Goal: Entertainment & Leisure: Consume media (video, audio)

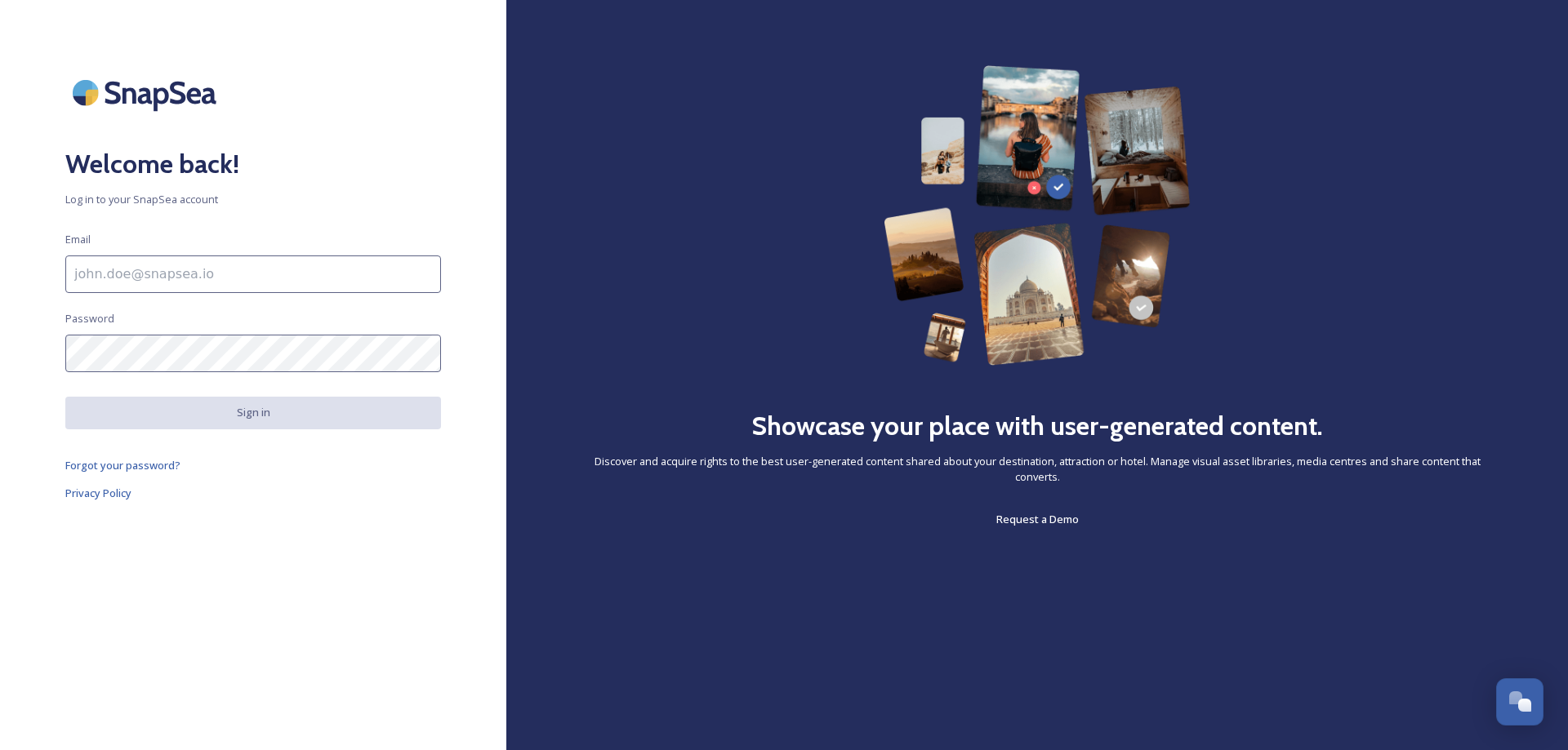
click at [219, 263] on input at bounding box center [253, 274] width 375 height 38
type input "[EMAIL_ADDRESS][DOMAIN_NAME]"
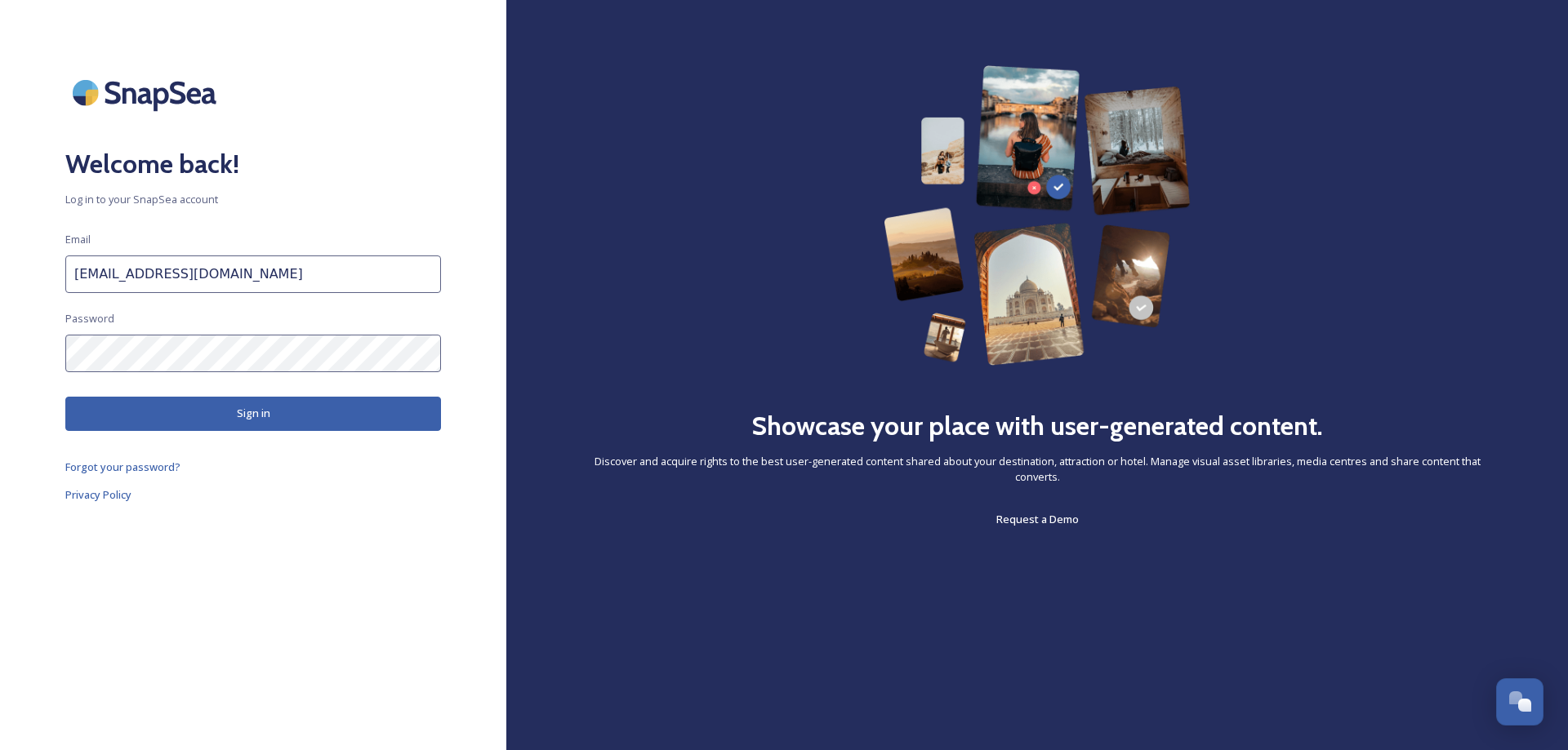
click at [300, 412] on button "Sign in" at bounding box center [253, 414] width 375 height 33
click at [236, 419] on button "Sign in" at bounding box center [253, 414] width 375 height 33
click at [21, 322] on div "Welcome back! Log in to your SnapSea account Email [EMAIL_ADDRESS][DOMAIN_NAME]…" at bounding box center [253, 375] width 506 height 619
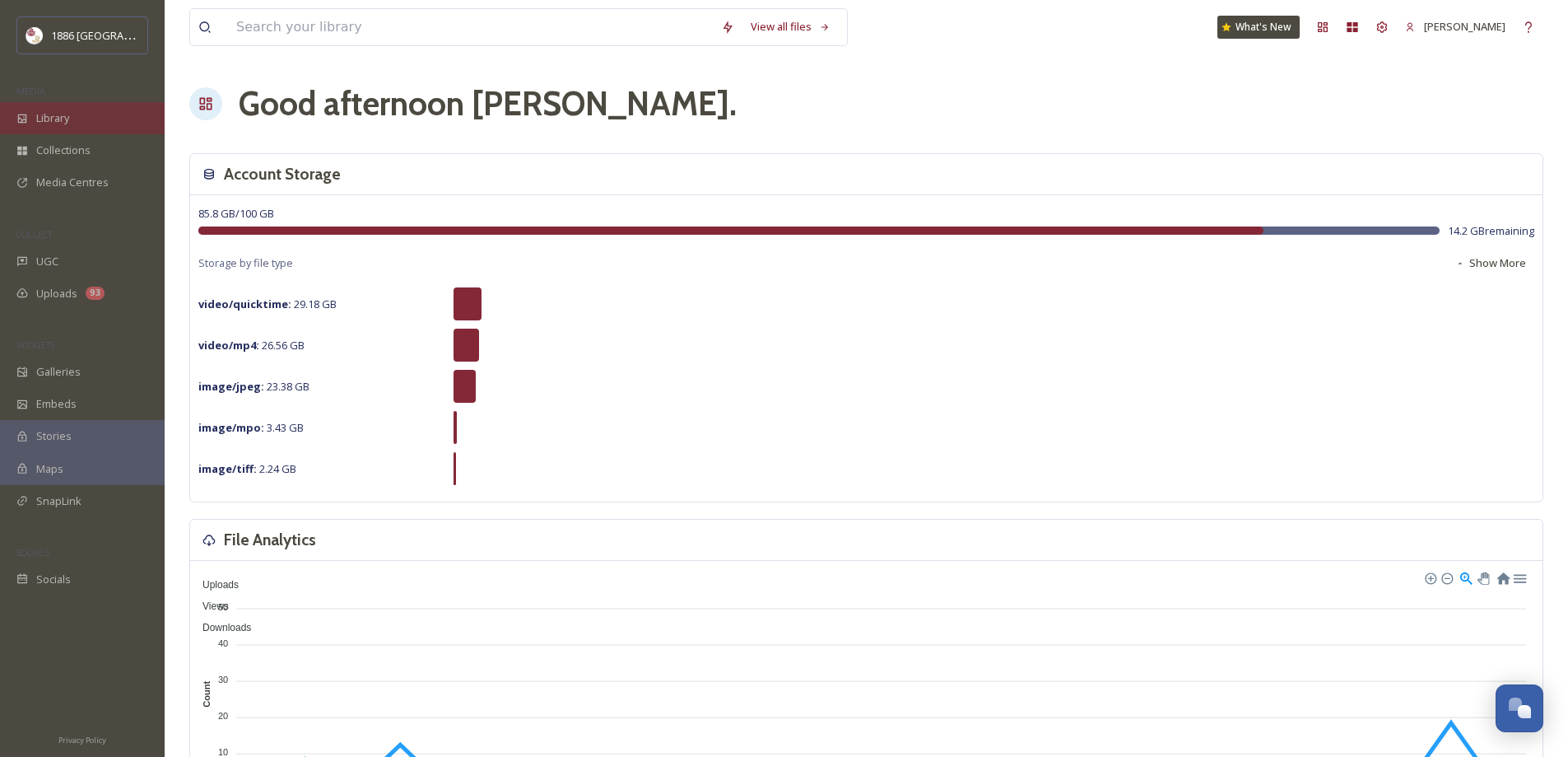
click at [95, 129] on div "Library" at bounding box center [82, 118] width 165 height 32
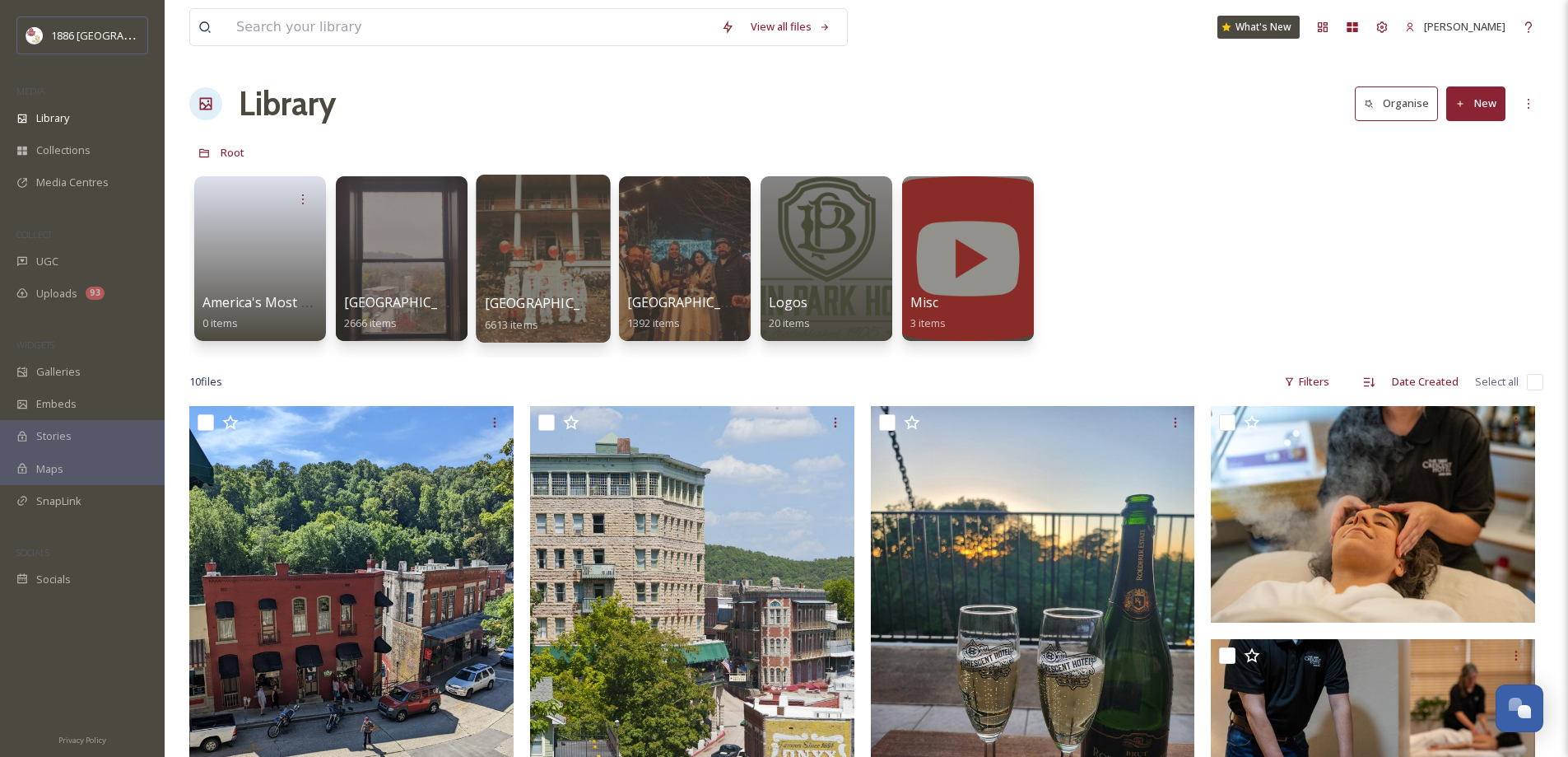
click at [540, 278] on div at bounding box center [542, 259] width 134 height 168
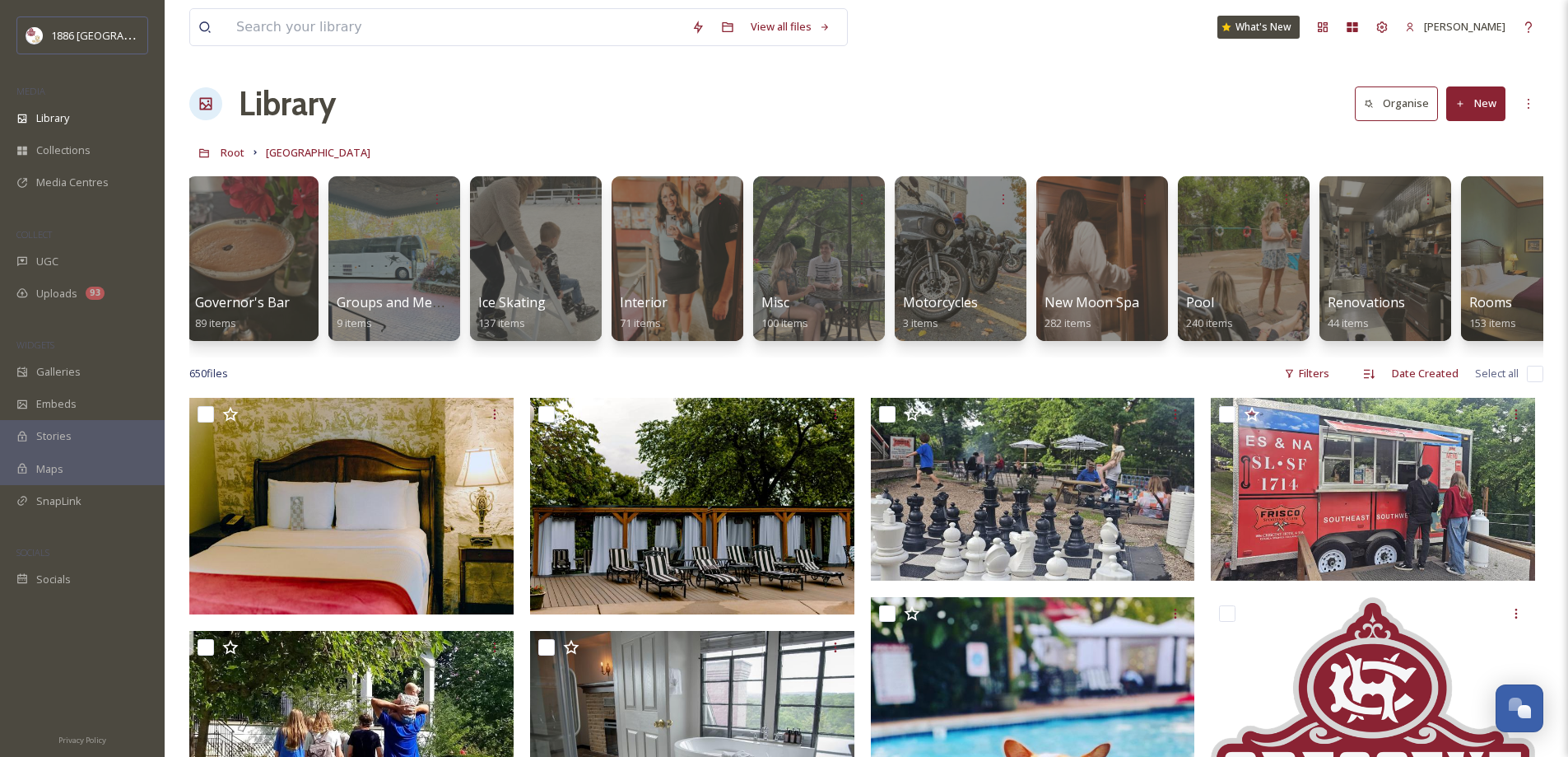
scroll to position [0, 1903]
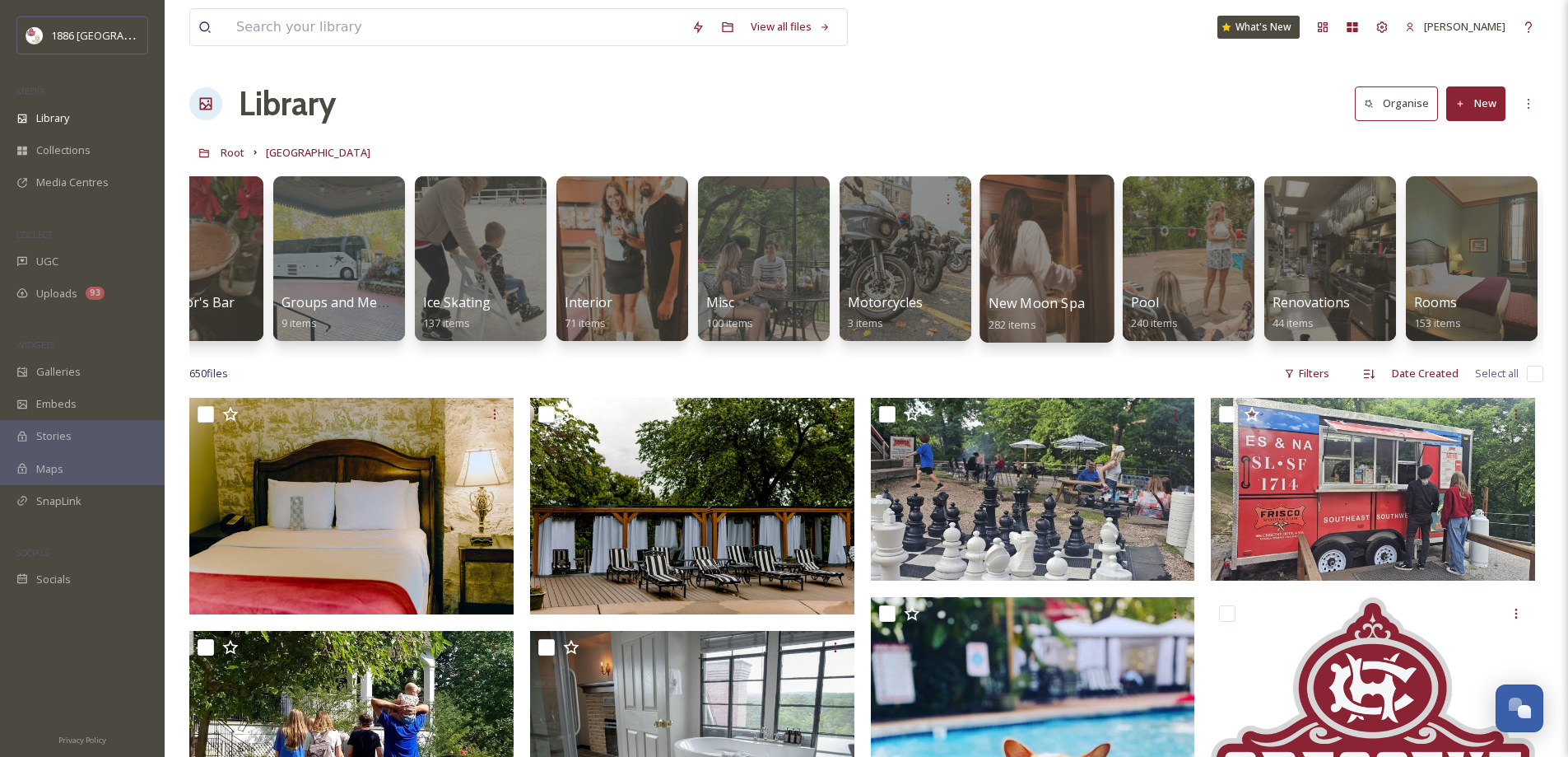
click at [1044, 276] on div at bounding box center [1046, 259] width 134 height 168
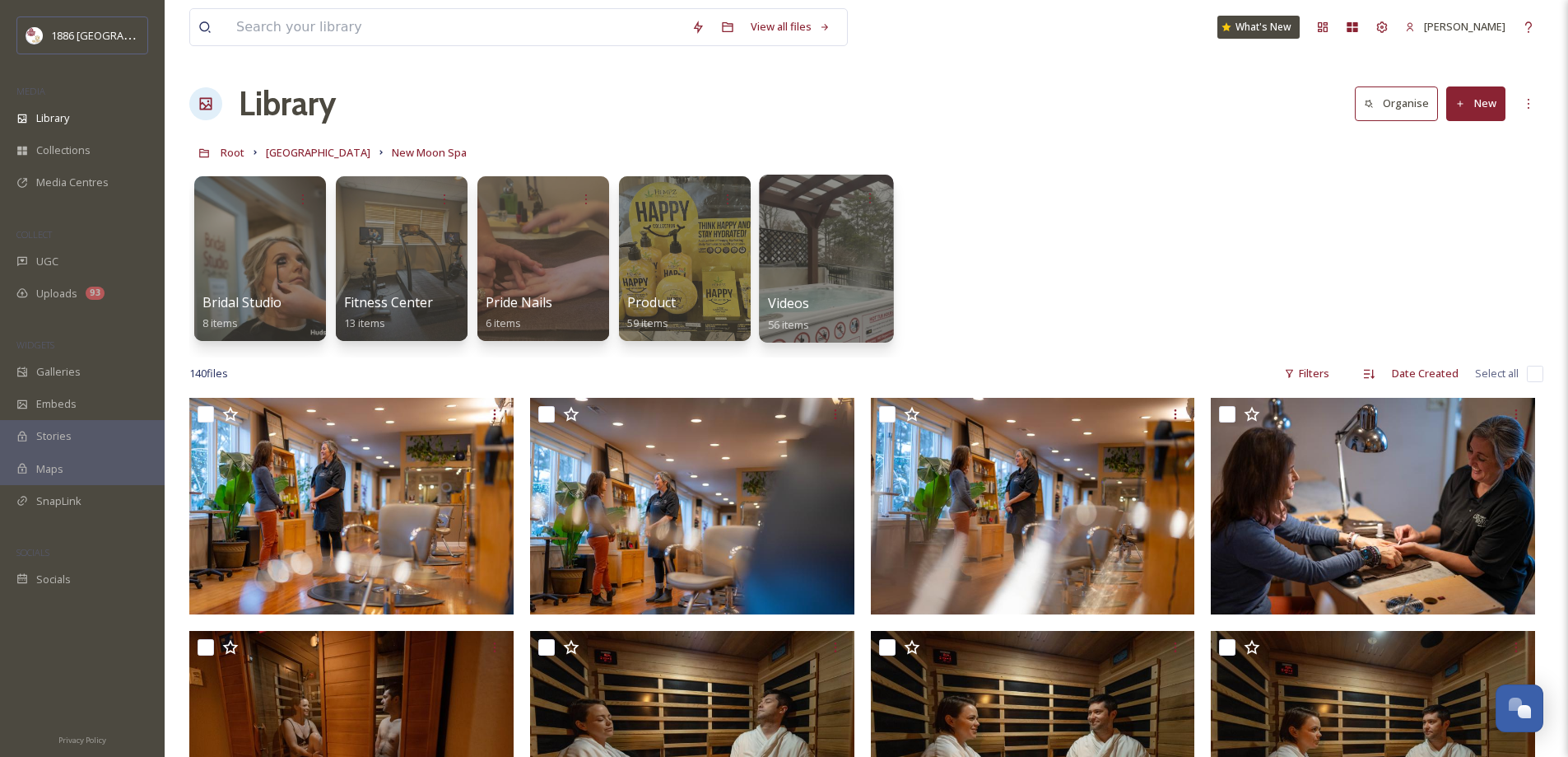
click at [817, 302] on div "Videos 56 items" at bounding box center [826, 313] width 117 height 41
click at [799, 239] on div at bounding box center [826, 259] width 134 height 168
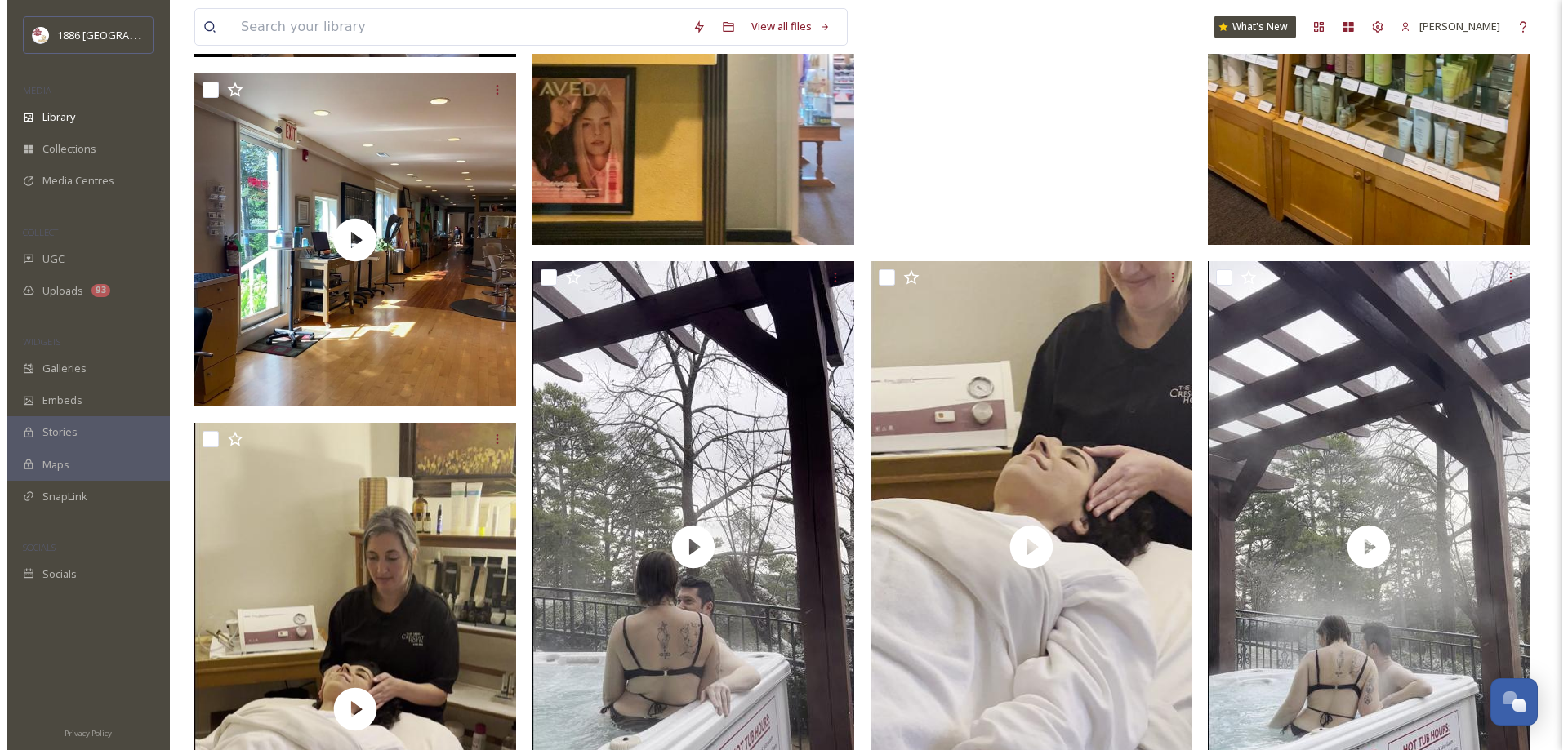
scroll to position [408, 0]
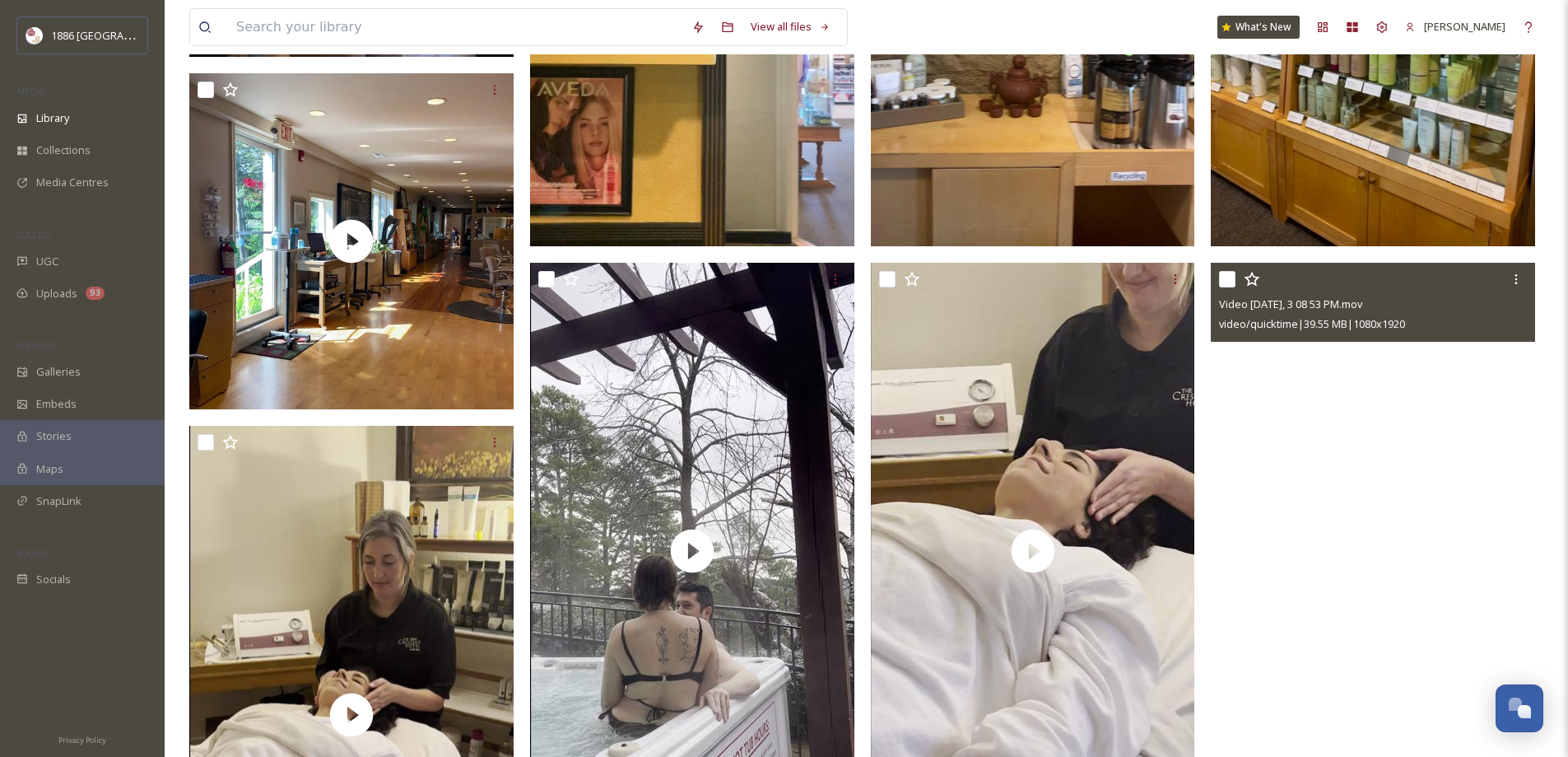
click at [1383, 567] on video "Video Jan 09 2024, 3 08 53 PM.mov" at bounding box center [1373, 551] width 324 height 576
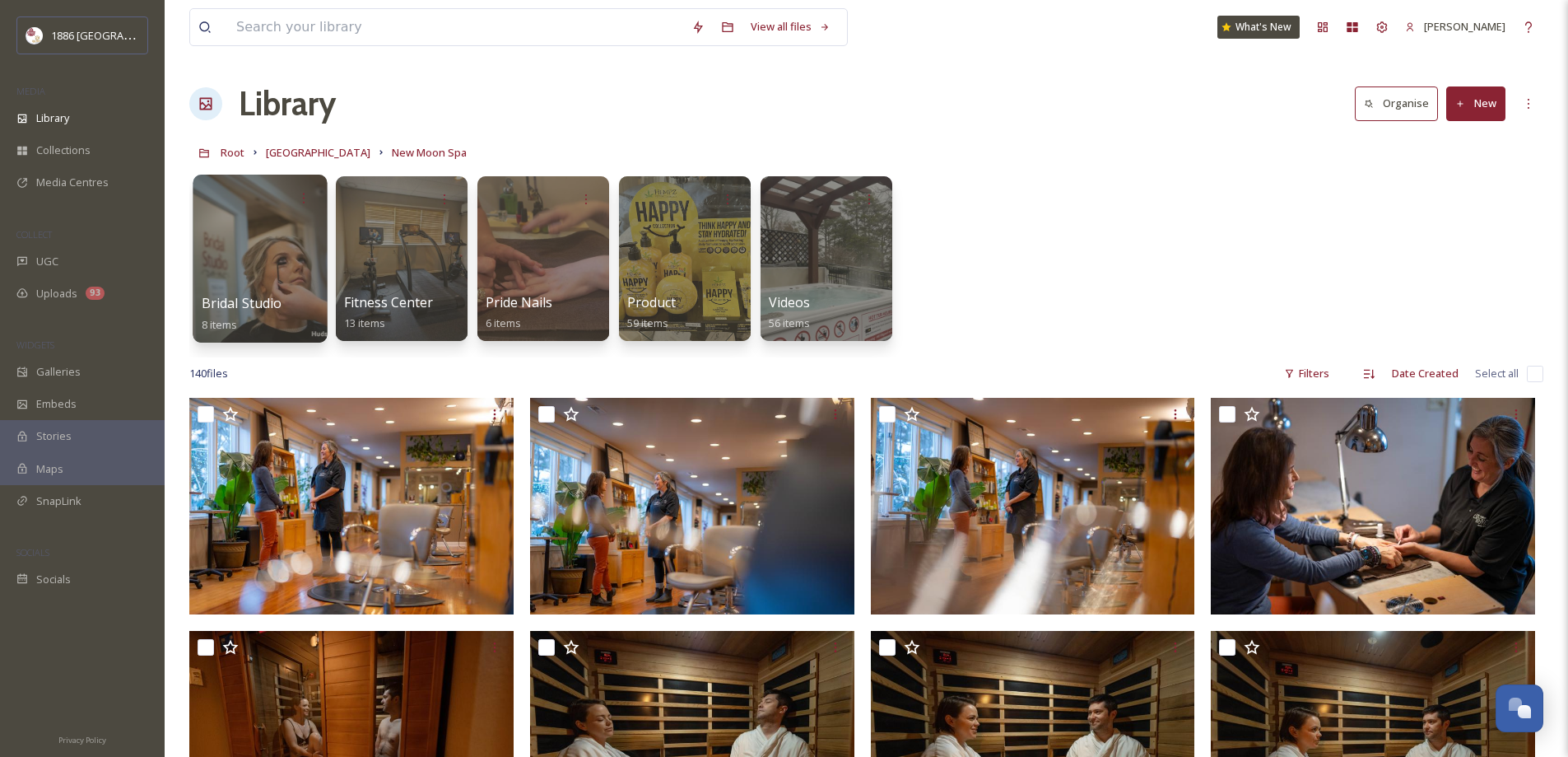
click at [263, 259] on div at bounding box center [259, 259] width 134 height 168
click at [429, 276] on div at bounding box center [401, 259] width 134 height 168
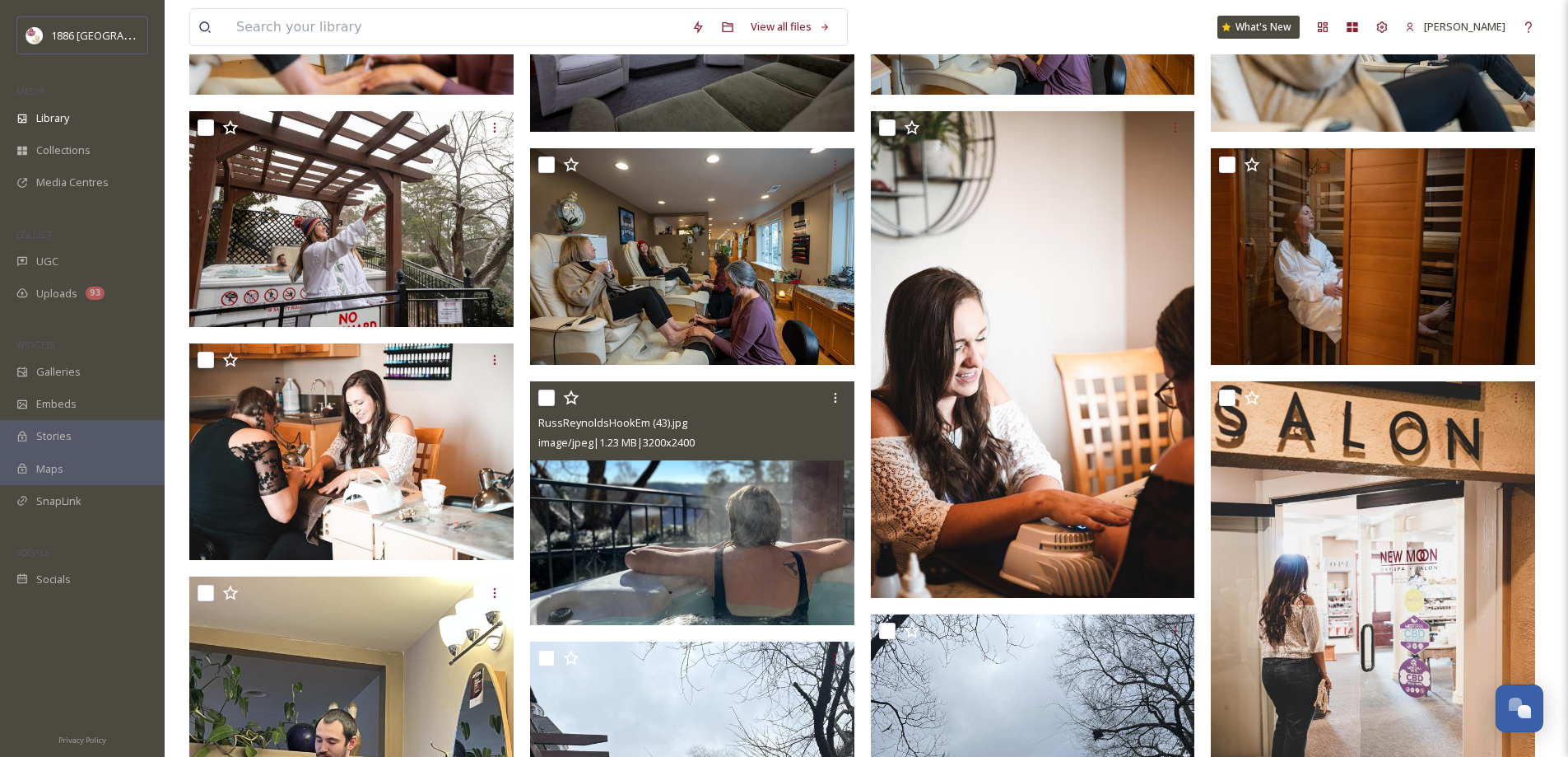
scroll to position [1894, 0]
